Goal: Task Accomplishment & Management: Complete application form

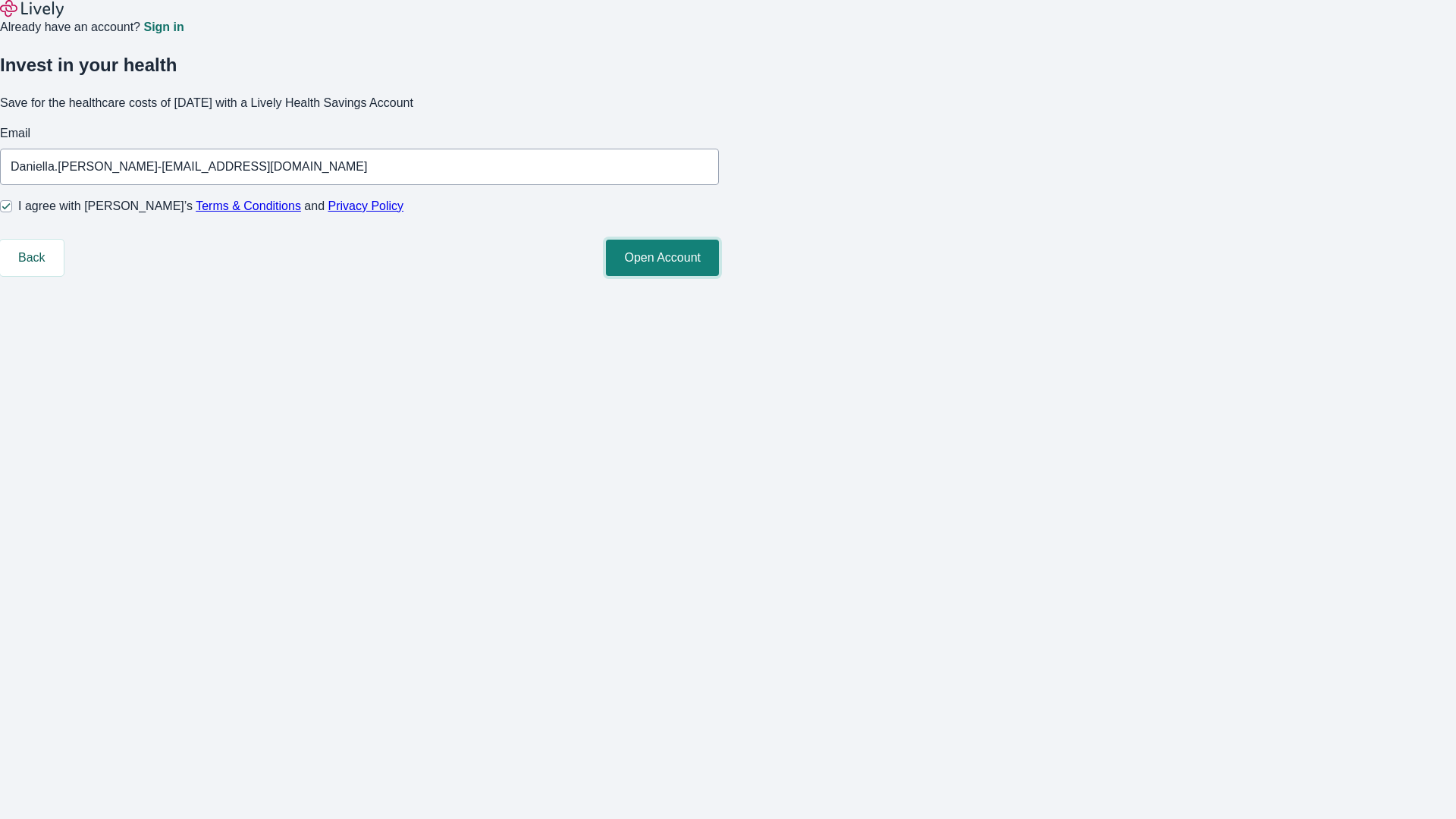
click at [719, 276] on button "Open Account" at bounding box center [662, 257] width 113 height 36
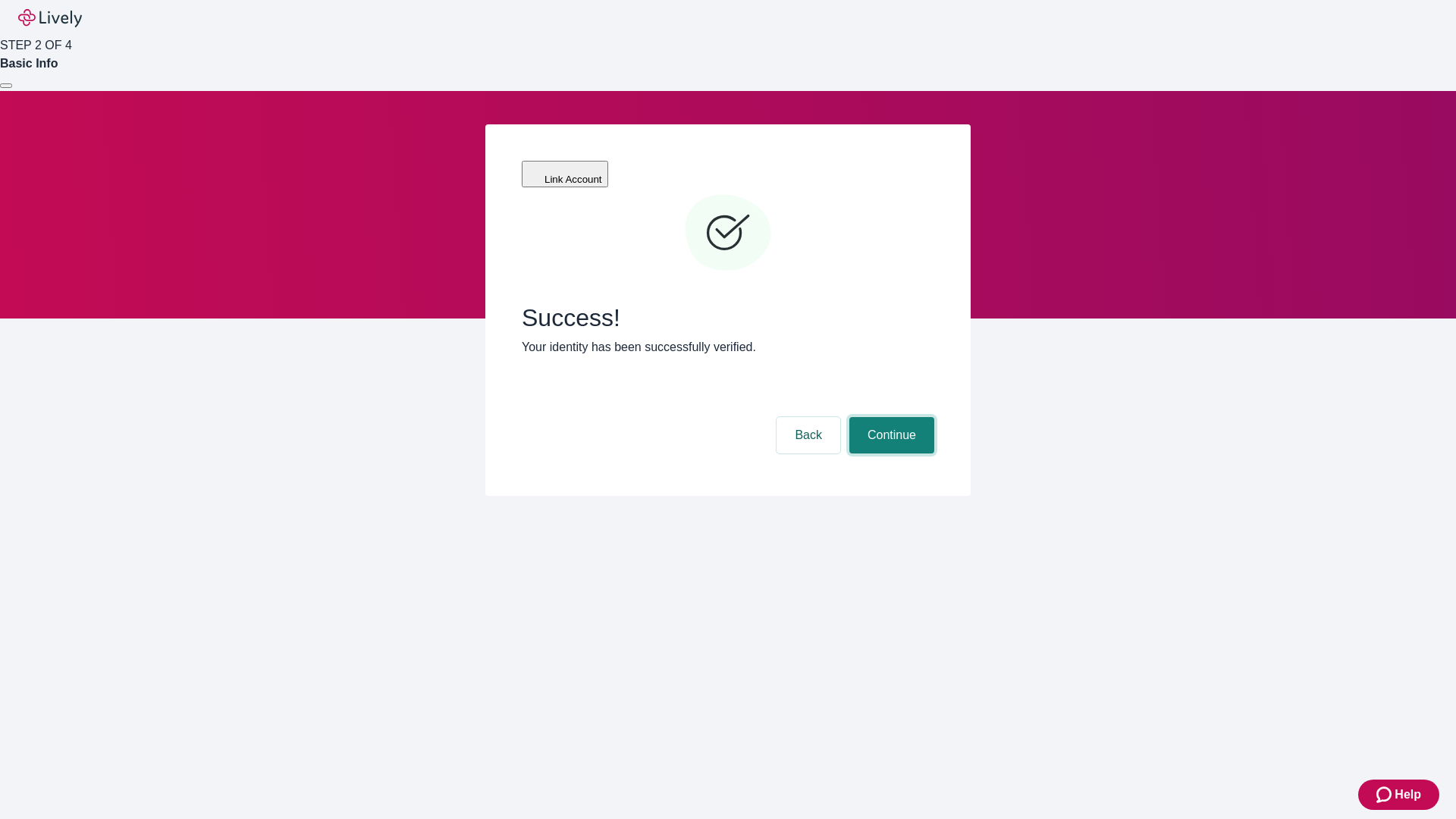
click at [890, 417] on button "Continue" at bounding box center [891, 434] width 85 height 36
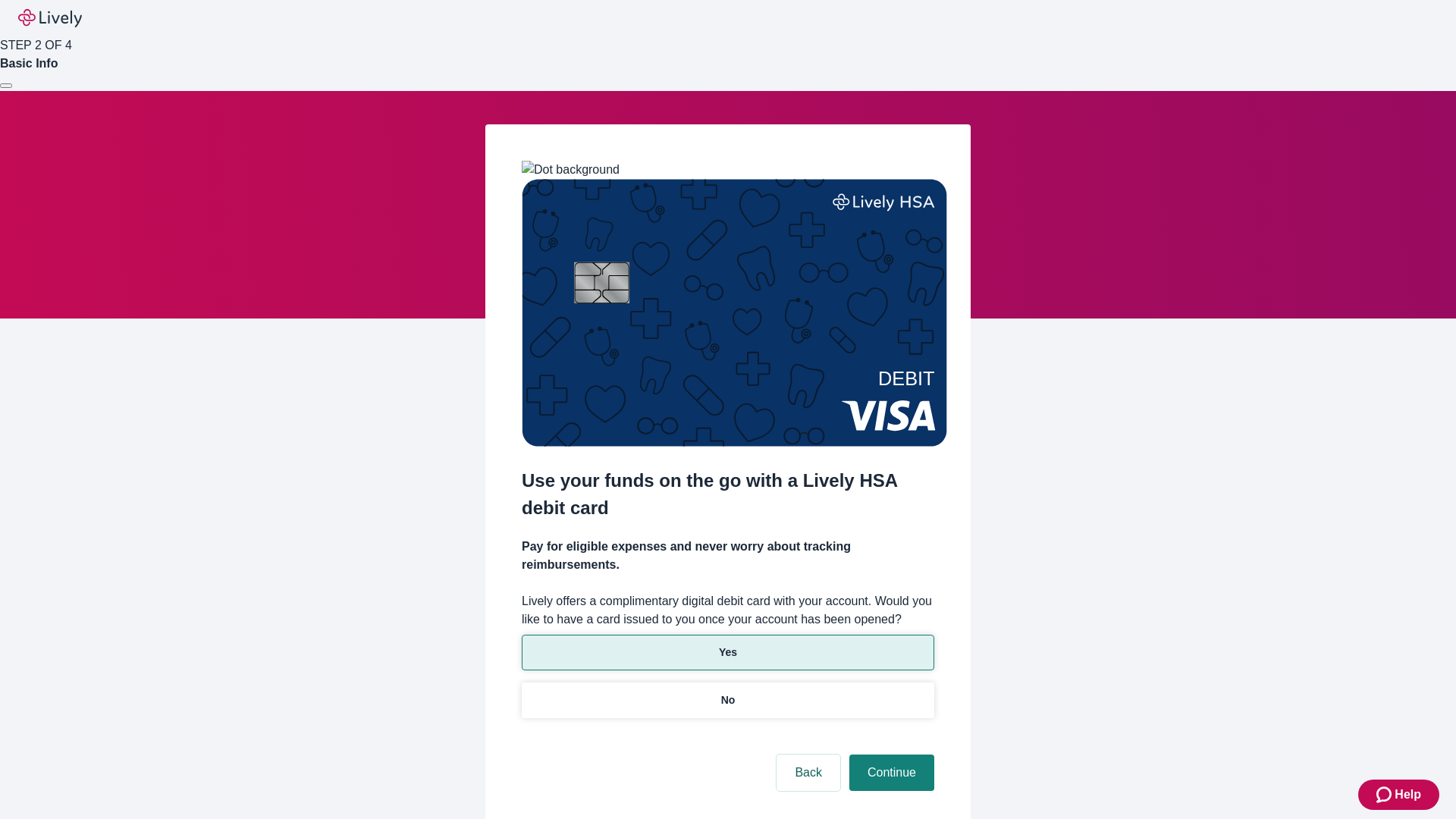
click at [728, 644] on p "Yes" at bounding box center [728, 652] width 18 height 16
click at [890, 754] on button "Continue" at bounding box center [891, 772] width 85 height 36
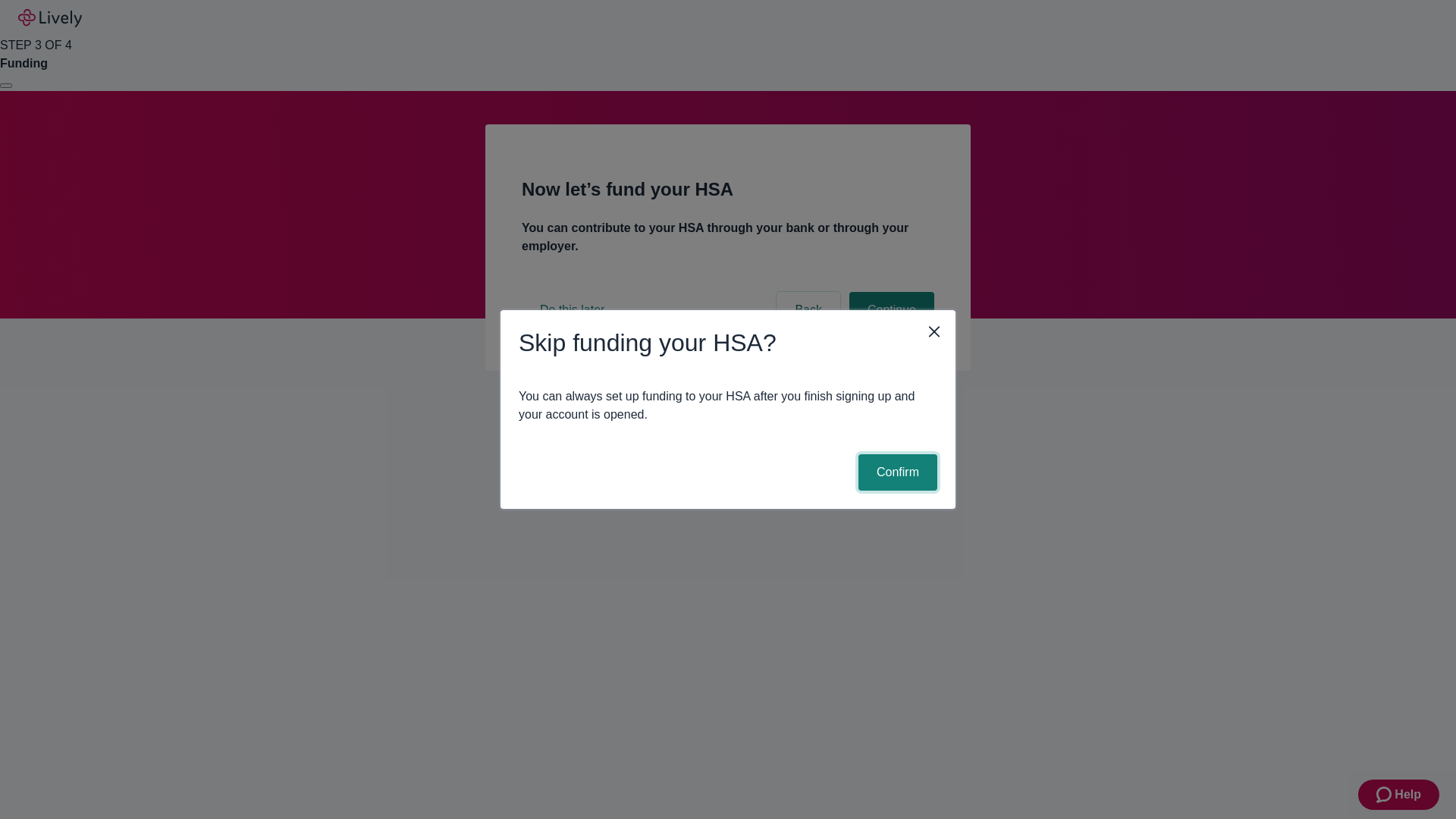
click at [896, 472] on button "Confirm" at bounding box center [898, 472] width 79 height 36
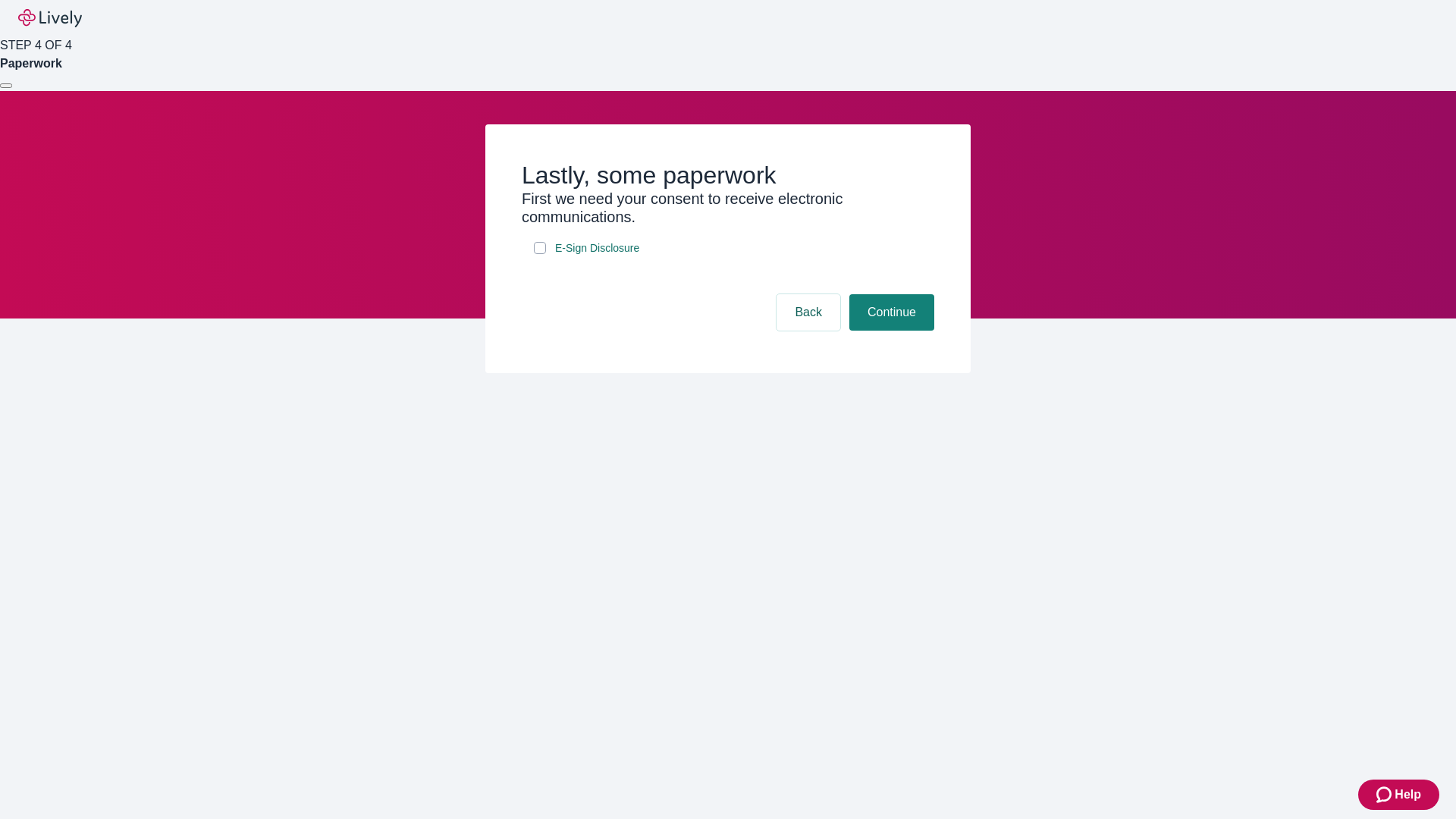
click at [540, 254] on input "E-Sign Disclosure" at bounding box center [539, 248] width 12 height 12
checkbox input "true"
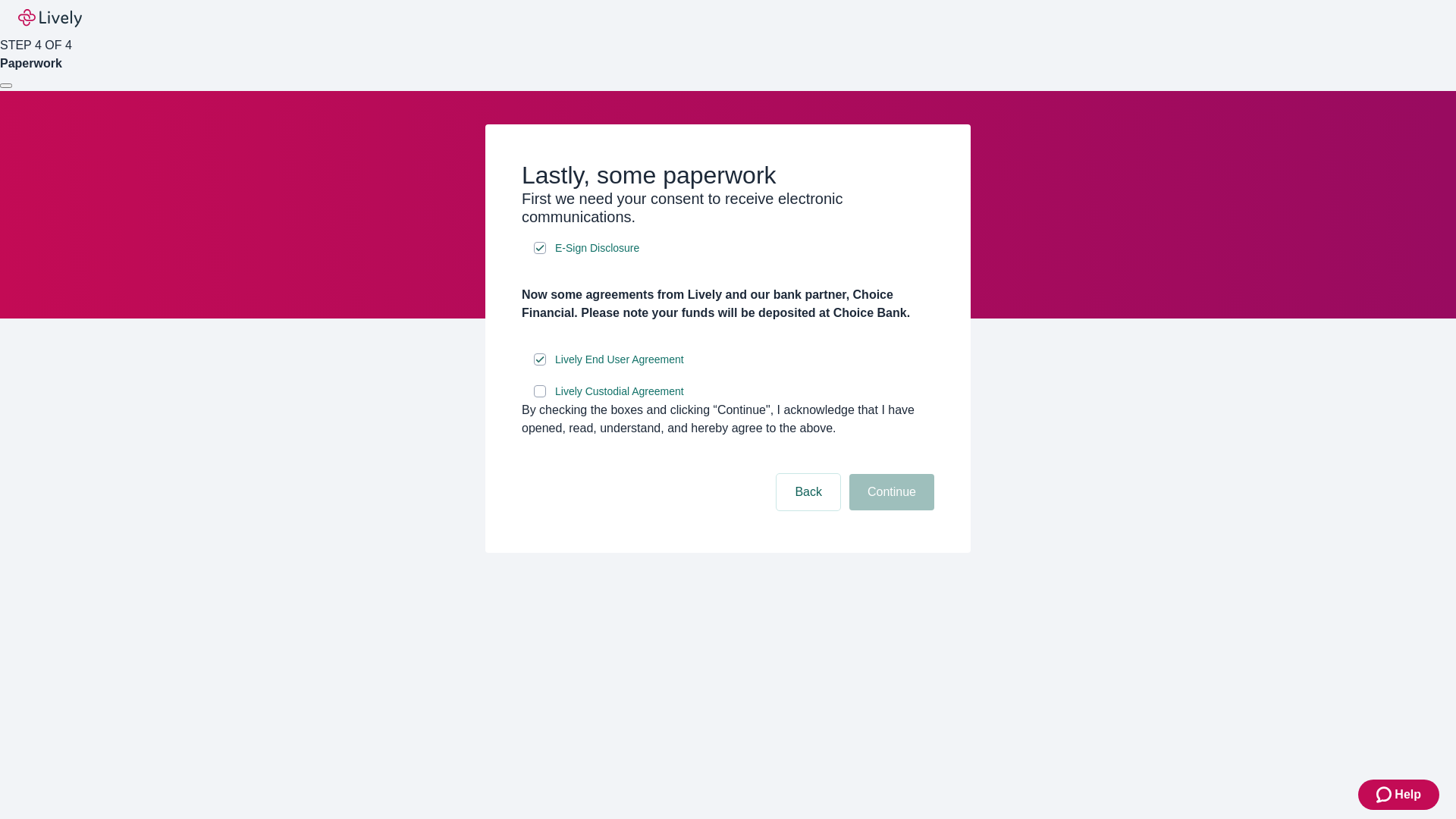
click at [540, 397] on input "Lively Custodial Agreement" at bounding box center [539, 391] width 12 height 12
checkbox input "true"
click at [890, 510] on button "Continue" at bounding box center [891, 491] width 85 height 36
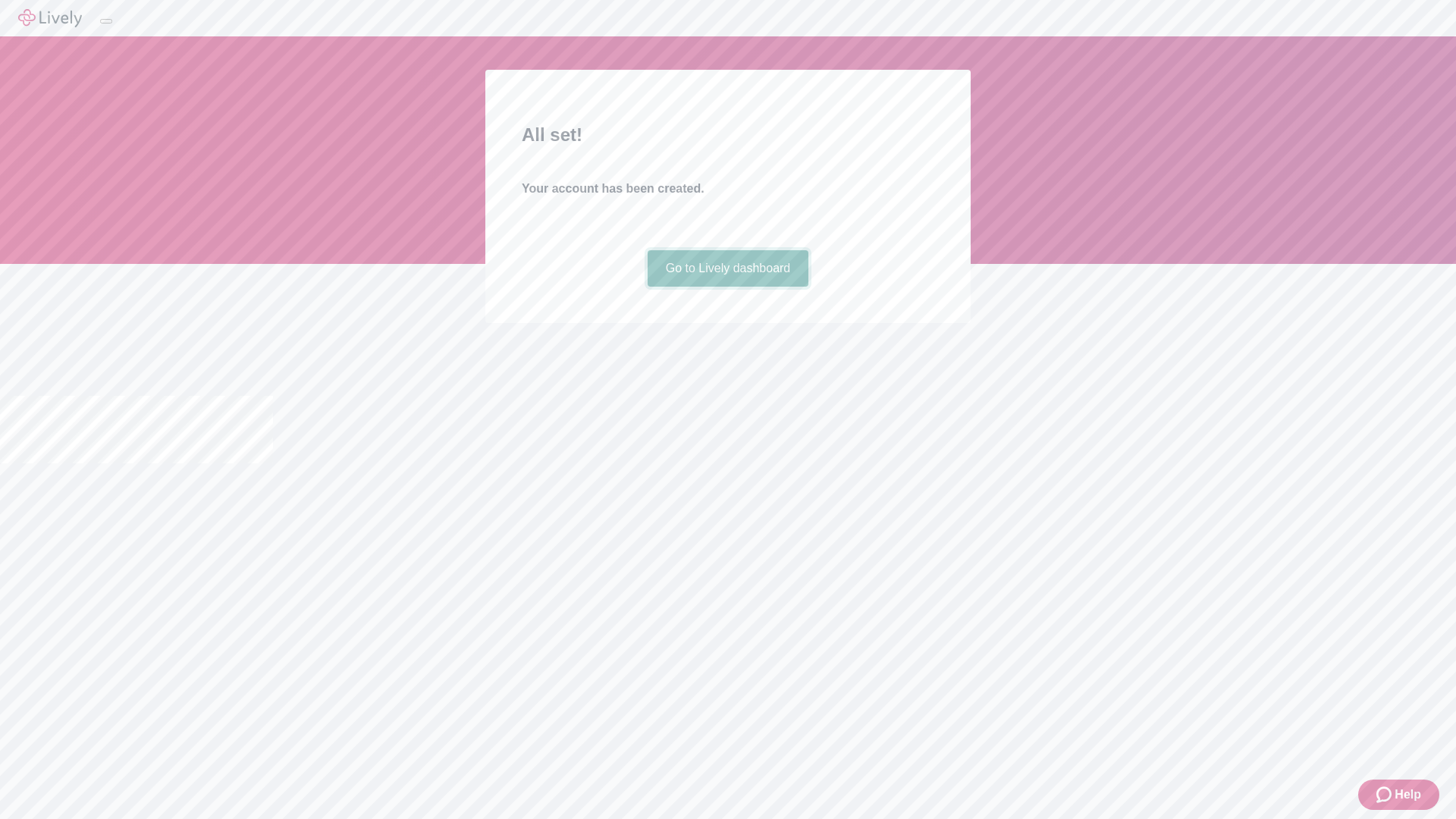
click at [728, 286] on link "Go to Lively dashboard" at bounding box center [728, 268] width 161 height 36
